Goal: Check status

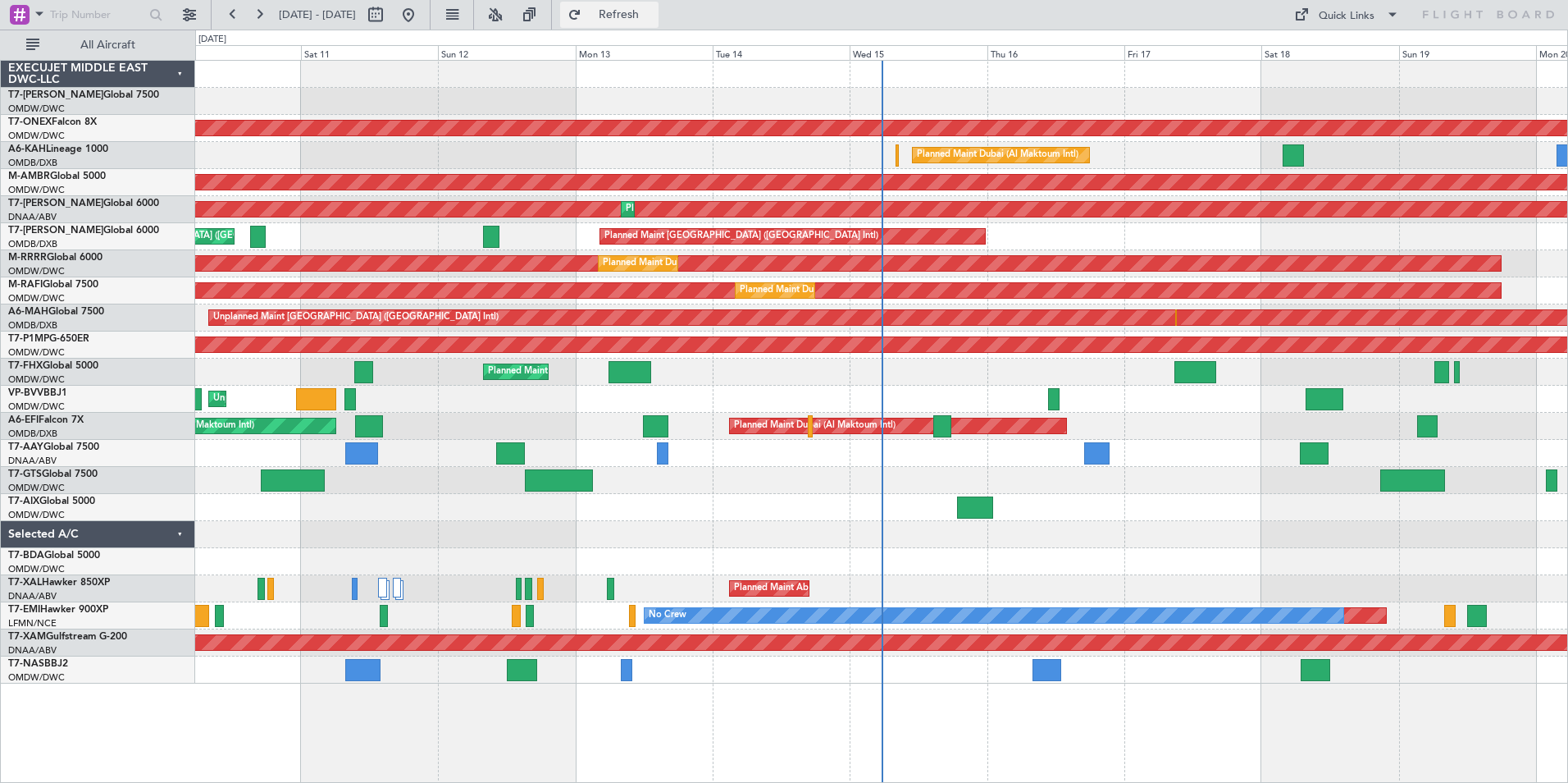
click at [654, 17] on span "Refresh" at bounding box center [620, 15] width 69 height 11
click at [654, 13] on span "Refresh" at bounding box center [620, 15] width 69 height 11
click at [654, 13] on span "Refreshing..." at bounding box center [620, 15] width 69 height 11
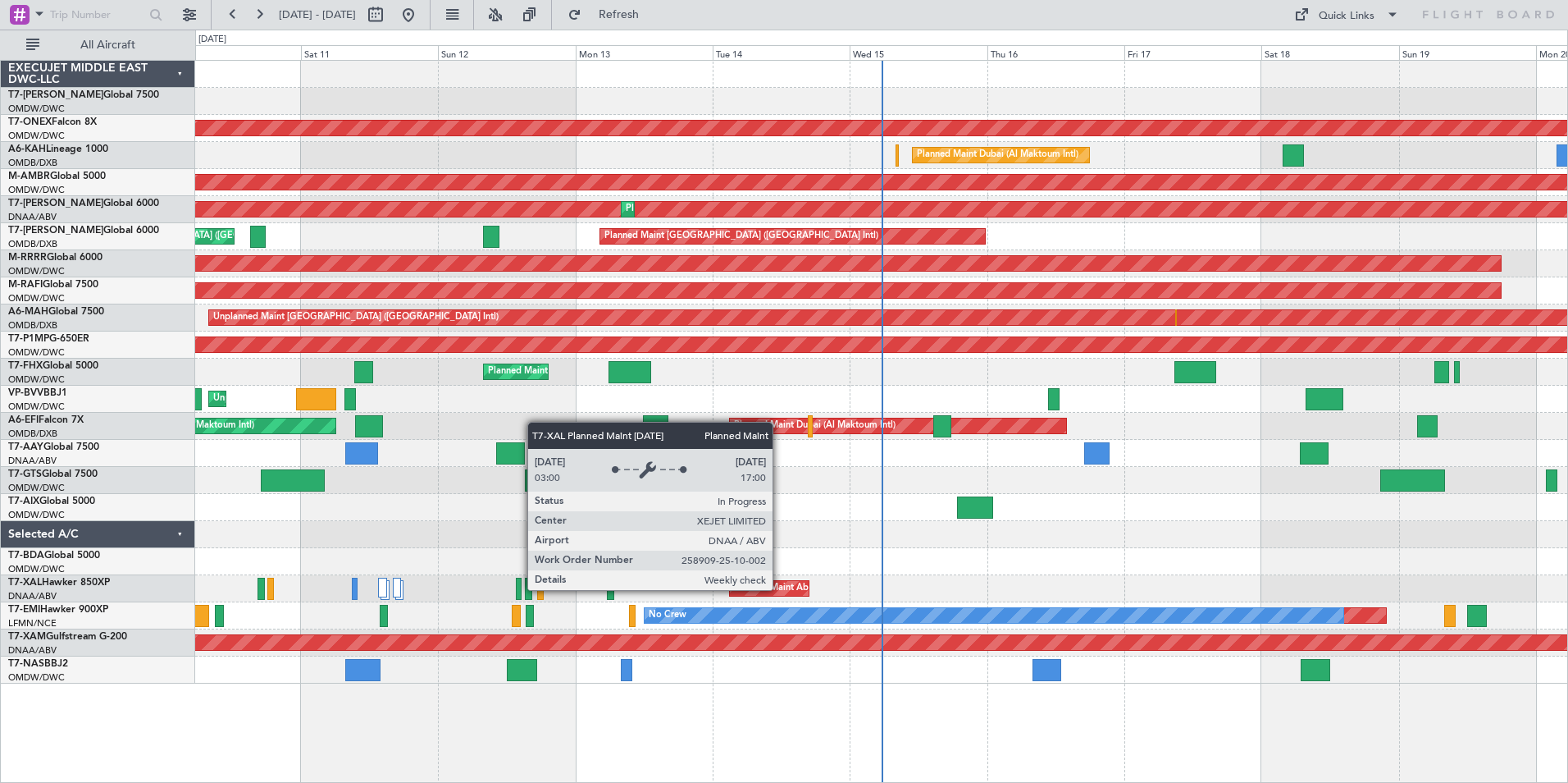
click at [780, 589] on div "Planned Maint Abuja ([PERSON_NAME] Intl)" at bounding box center [826, 588] width 184 height 24
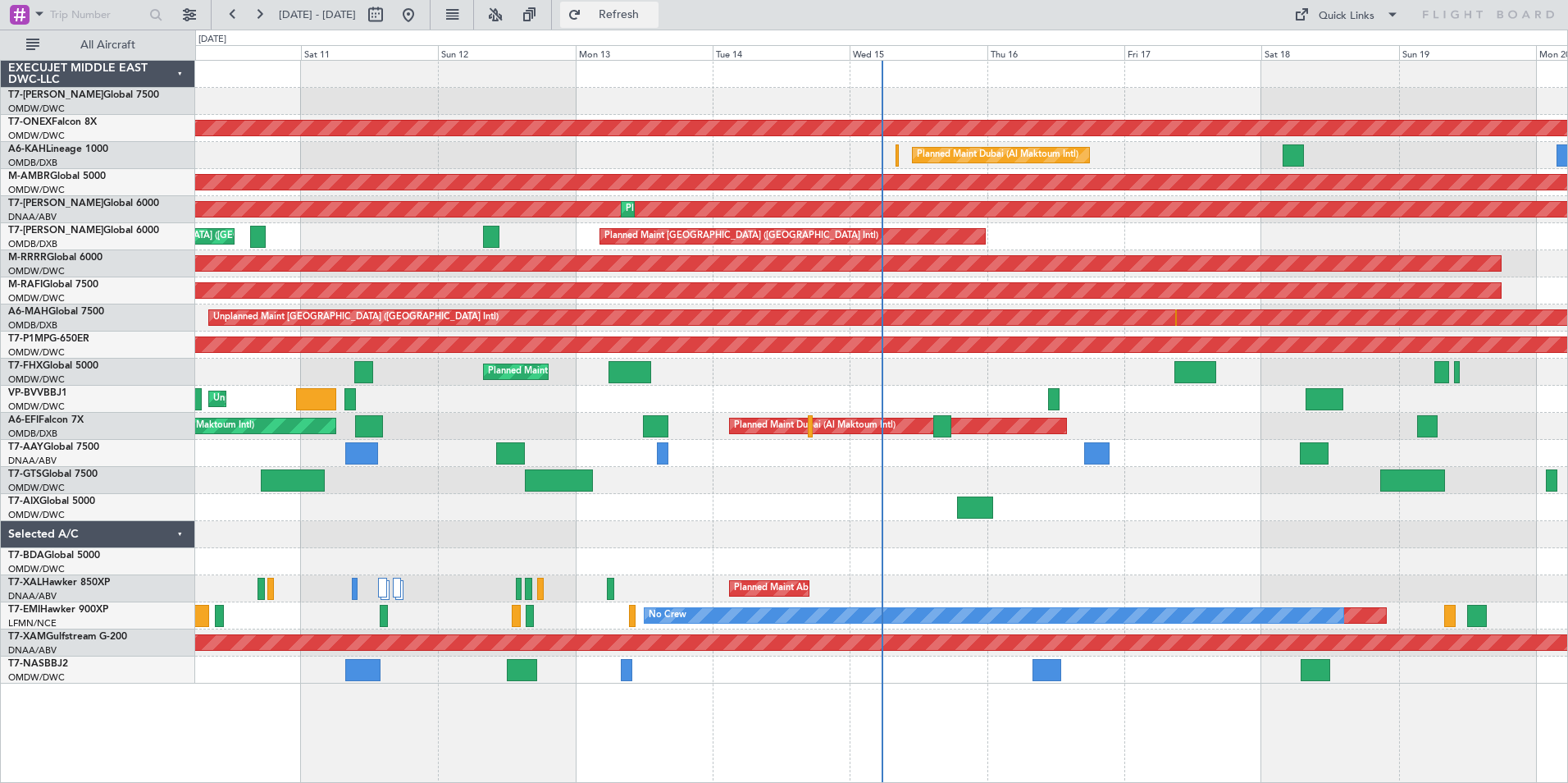
click at [635, 22] on button "Refresh" at bounding box center [610, 15] width 99 height 26
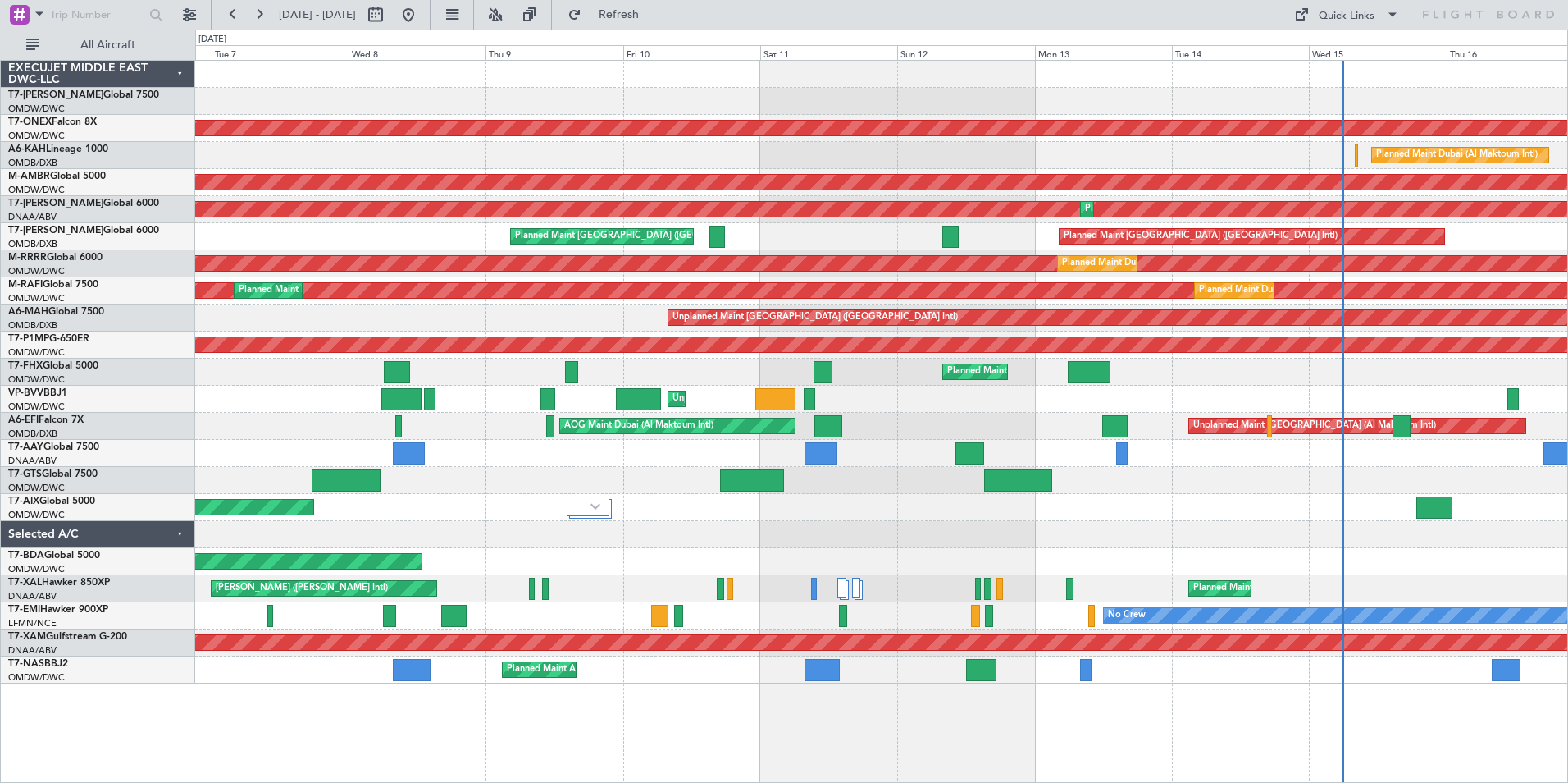
click at [980, 751] on div "Planned Maint Dubai (Al Maktoum Intl) Planned Maint Nurnberg Planned Maint [GEO…" at bounding box center [882, 421] width 1374 height 723
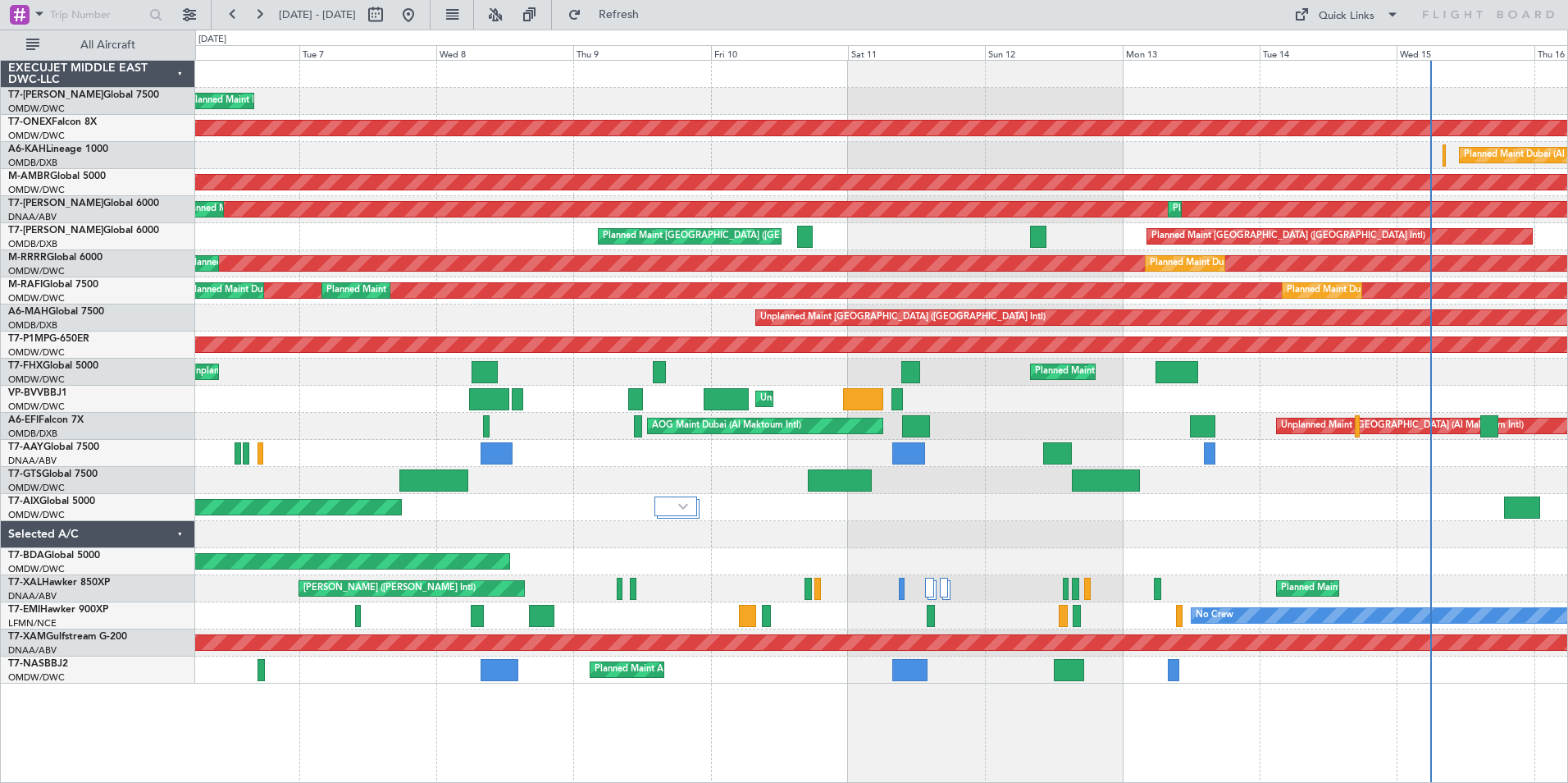
click at [377, 750] on div "Planned Maint Dubai (Al Maktoum Intl) Planned Maint Nurnberg Planned Maint [GEO…" at bounding box center [882, 421] width 1374 height 723
